Goal: Transaction & Acquisition: Obtain resource

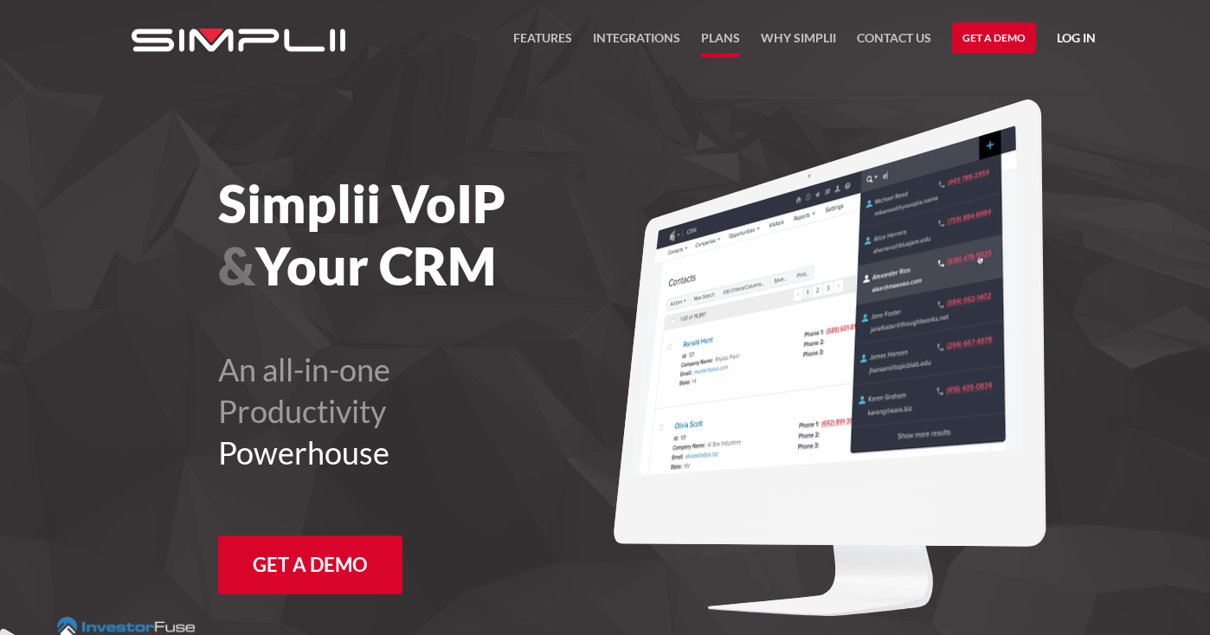
click at [725, 37] on link "Plans" at bounding box center [720, 42] width 39 height 29
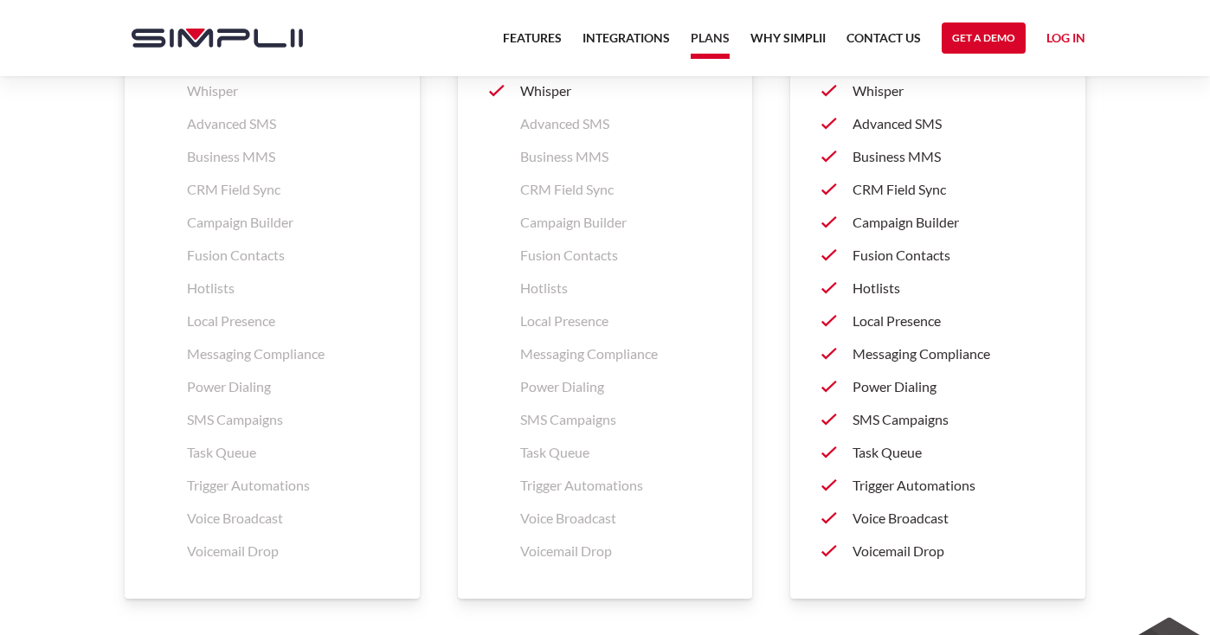
scroll to position [2683, 0]
click at [892, 388] on p "Power Dialing" at bounding box center [953, 385] width 202 height 21
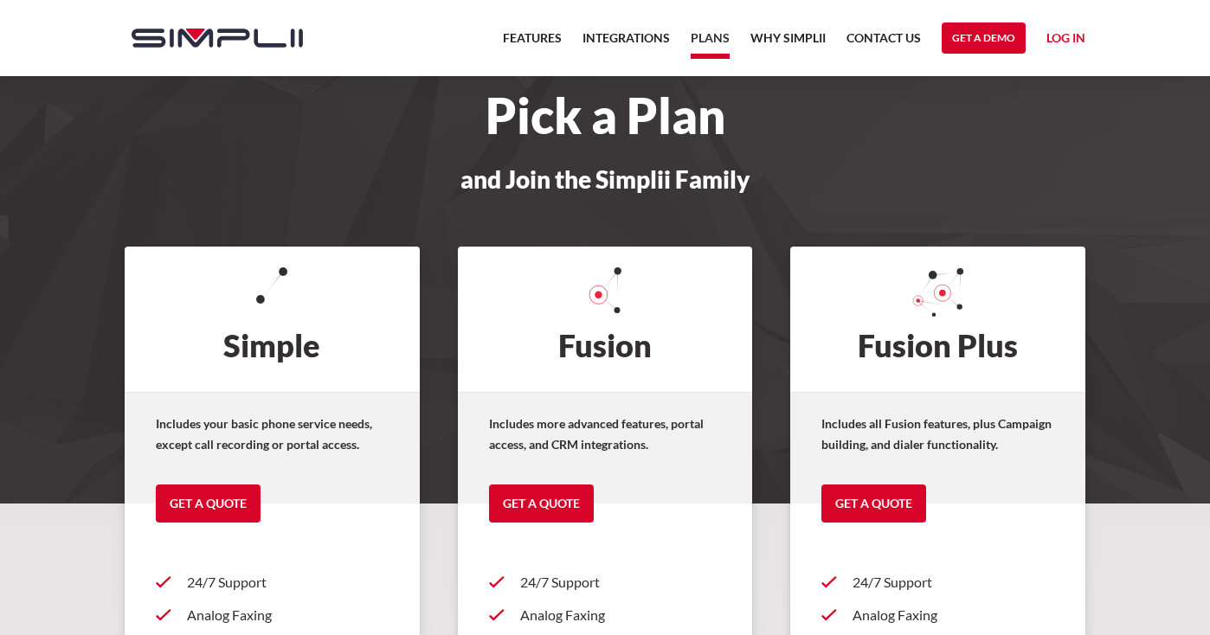
scroll to position [0, 0]
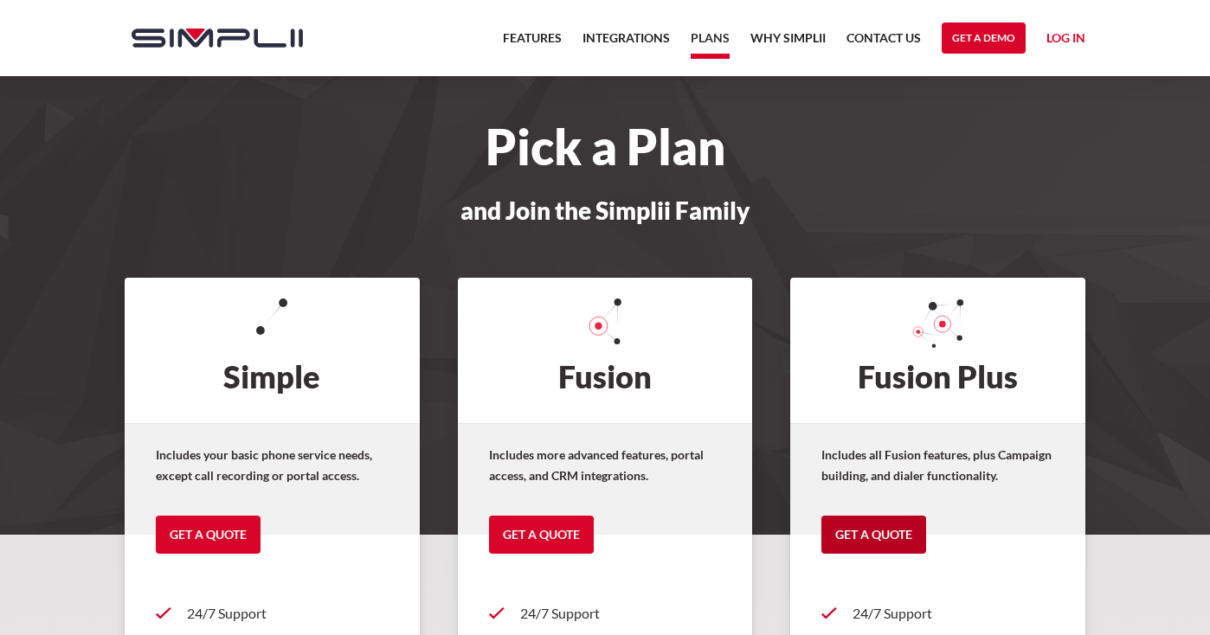
click at [878, 541] on link "Get a Quote" at bounding box center [873, 535] width 105 height 38
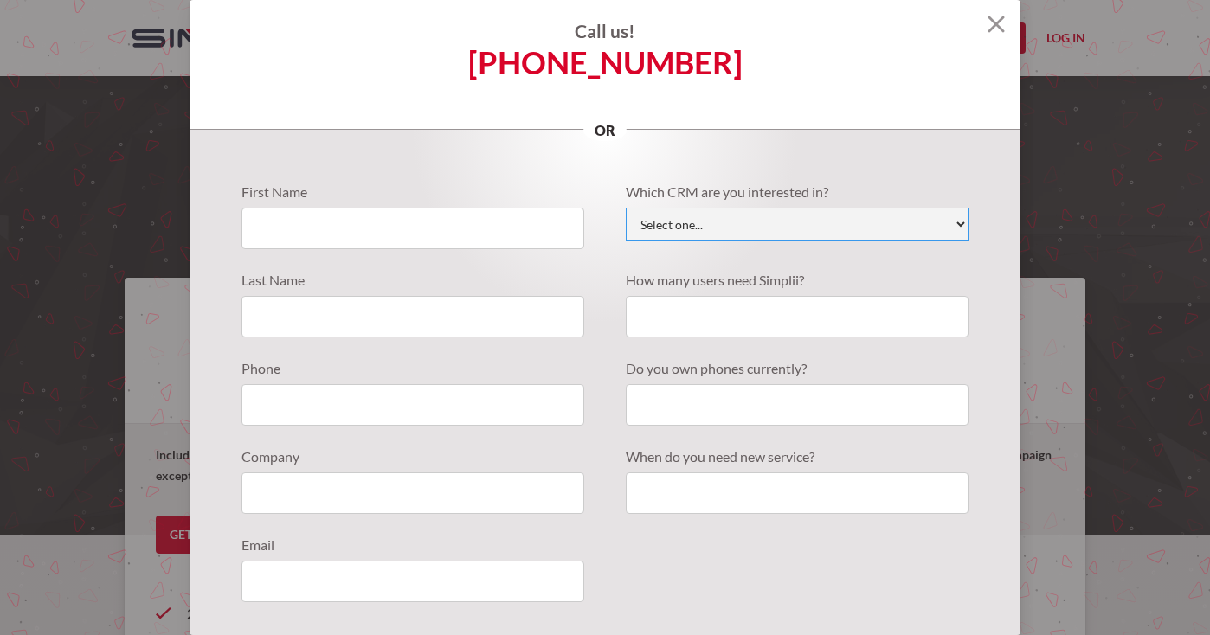
click at [943, 224] on select "Select one... Active Campaign Autotask ChildCareCRM Close.io ConnectWise Copper…" at bounding box center [797, 224] width 343 height 33
click at [987, 24] on img at bounding box center [995, 24] width 17 height 17
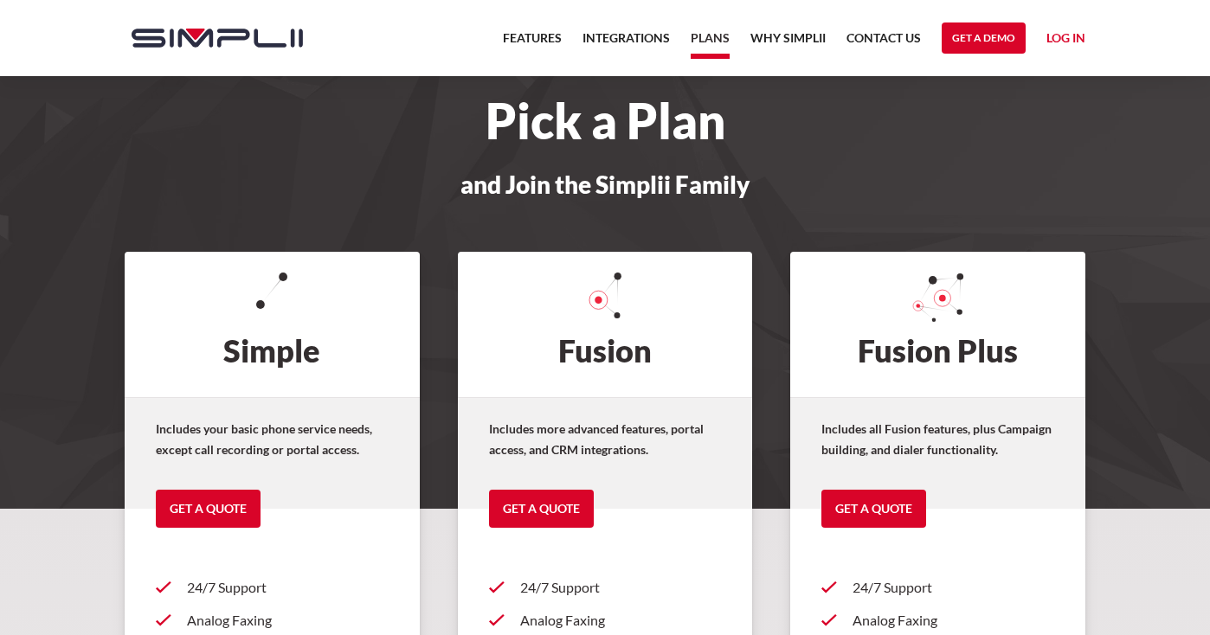
scroll to position [173, 0]
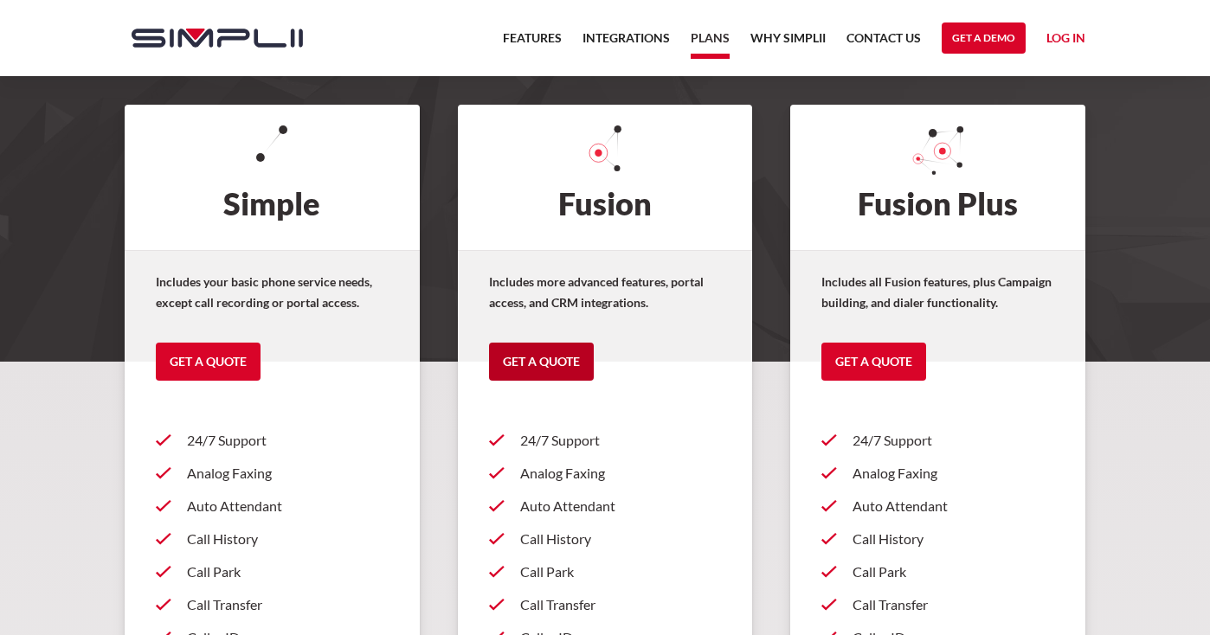
click at [544, 362] on link "Get a Quote" at bounding box center [541, 362] width 105 height 38
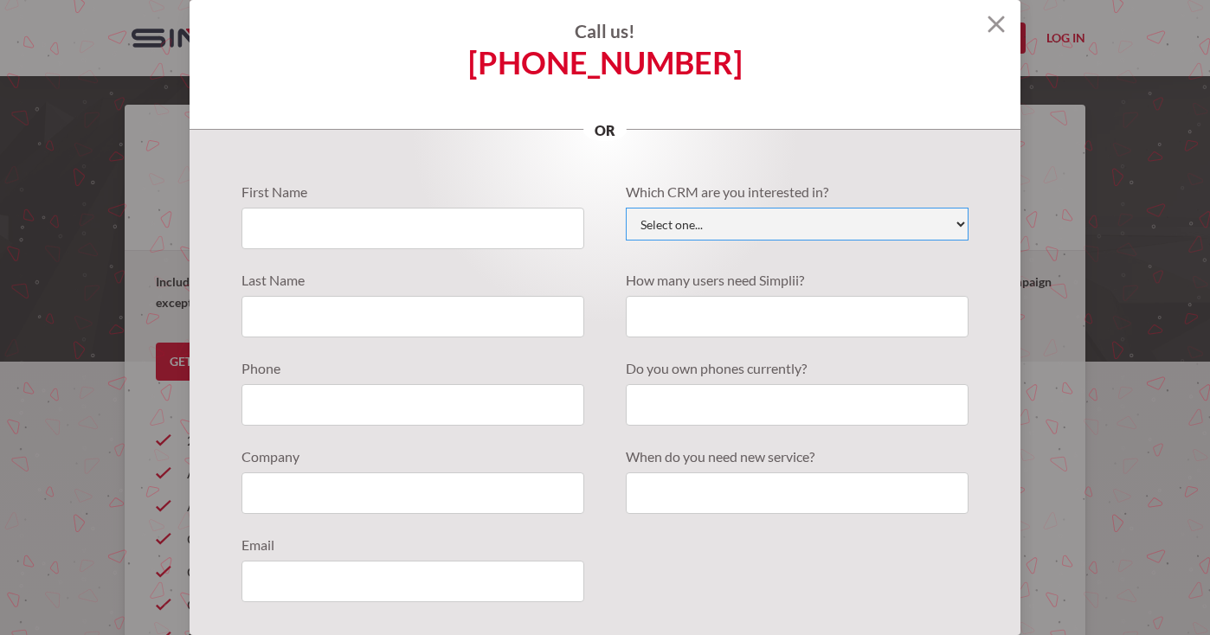
click at [947, 219] on select "Select one... Active Campaign Autotask ChildCareCRM Close.io ConnectWise Copper…" at bounding box center [797, 224] width 343 height 33
select select "JobNimbus"
click at [626, 208] on select "Select one... Active Campaign Autotask ChildCareCRM Close.io ConnectWise Copper…" at bounding box center [797, 224] width 343 height 33
click at [806, 325] on input "Quote Requests" at bounding box center [797, 317] width 343 height 42
type input "5"
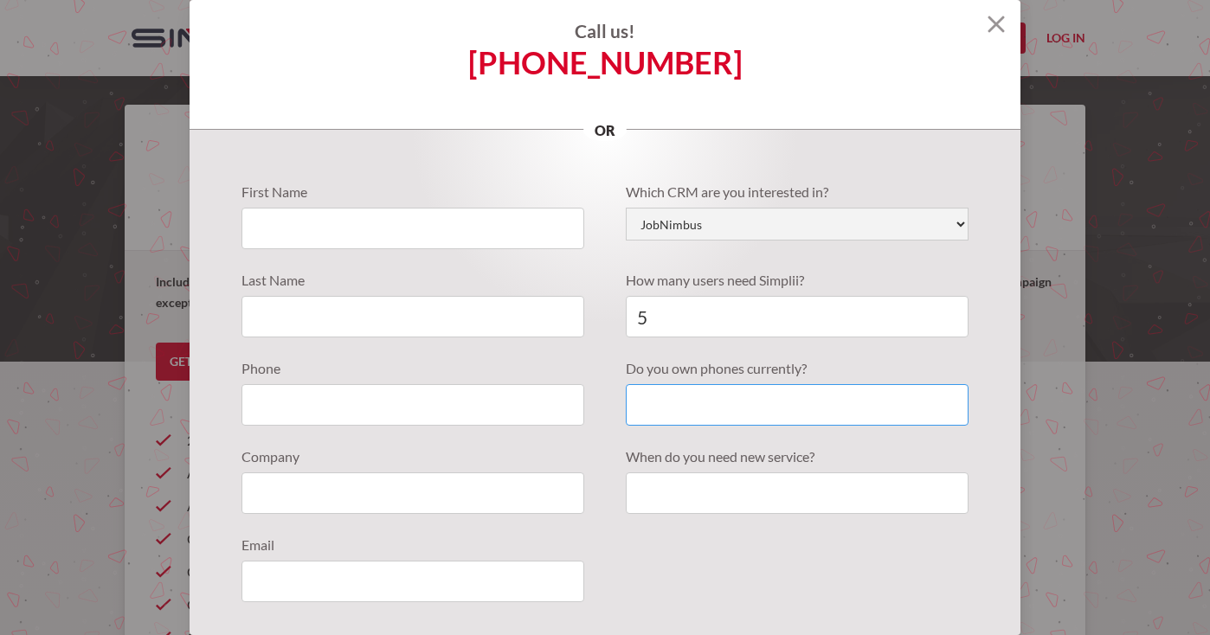
click at [757, 413] on input "Quote Requests" at bounding box center [797, 405] width 343 height 42
click at [987, 30] on img at bounding box center [995, 24] width 17 height 17
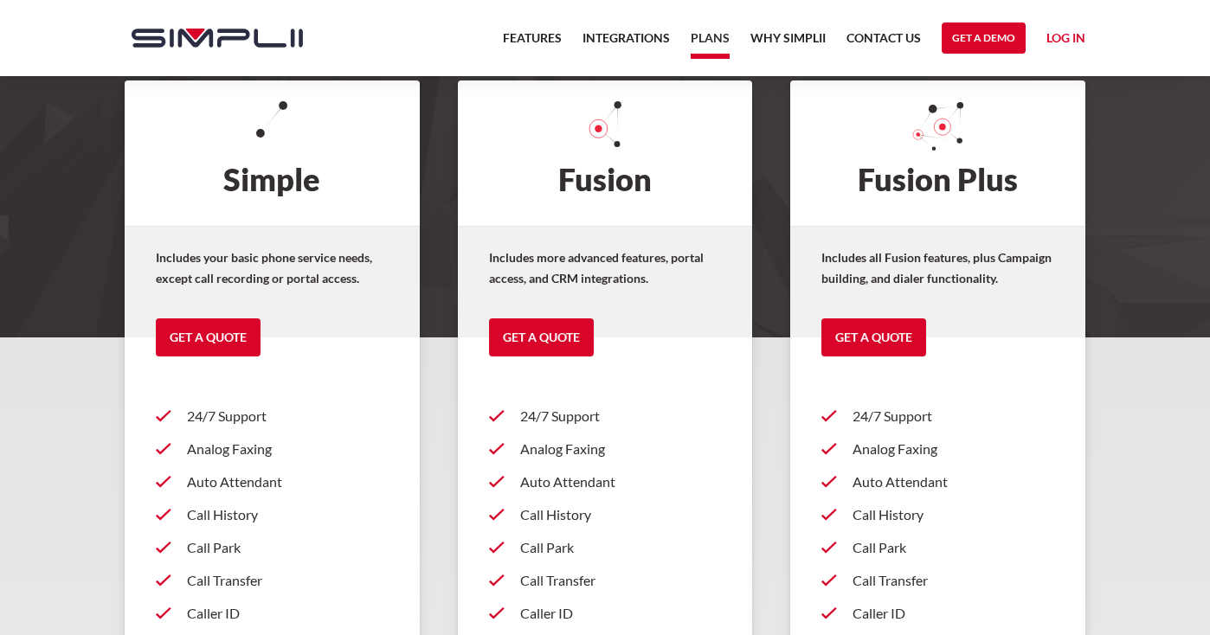
scroll to position [0, 0]
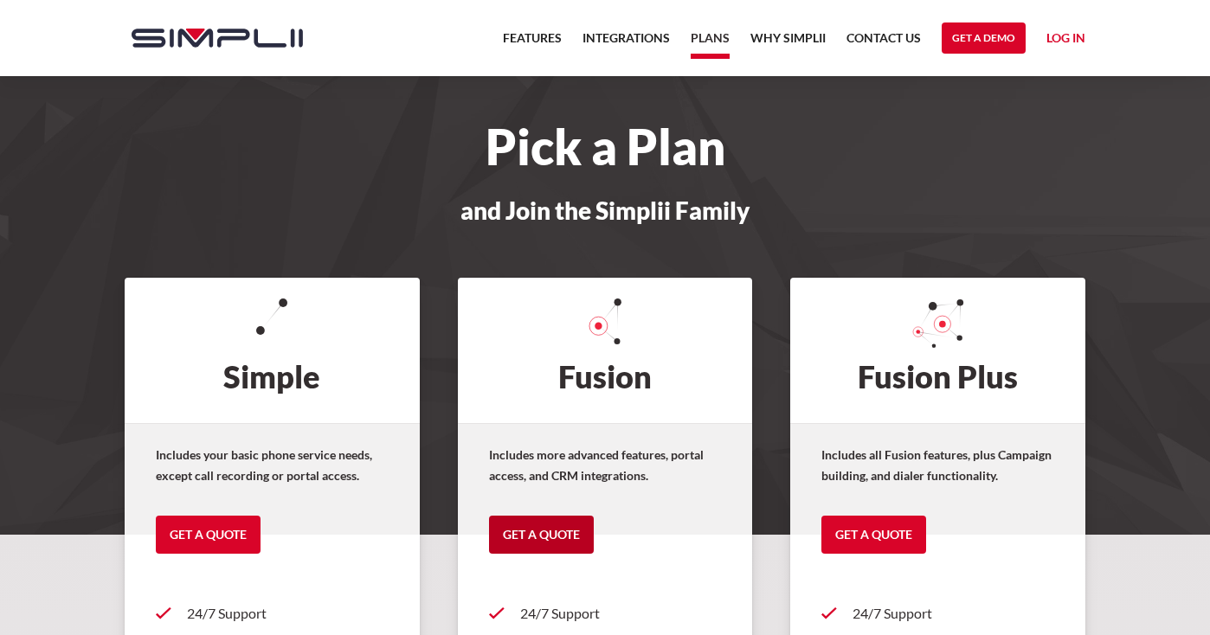
click at [558, 541] on link "Get a Quote" at bounding box center [541, 535] width 105 height 38
